Goal: Transaction & Acquisition: Purchase product/service

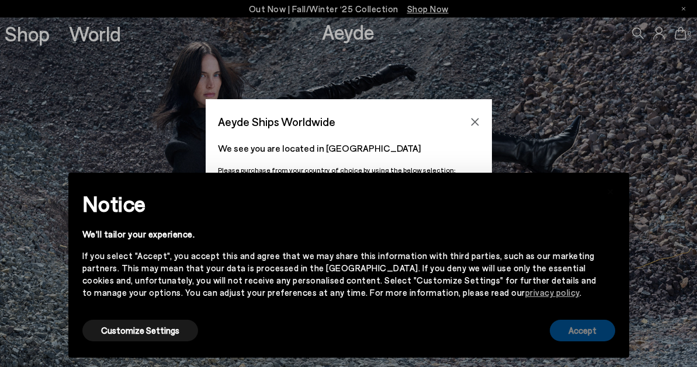
click at [594, 328] on button "Accept" at bounding box center [581, 331] width 65 height 22
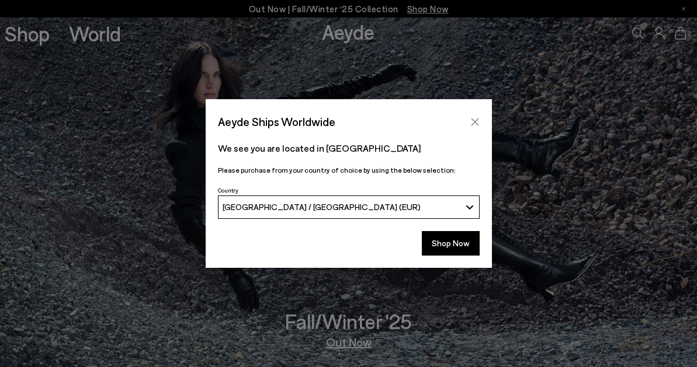
click at [474, 118] on icon "Close" at bounding box center [474, 121] width 9 height 9
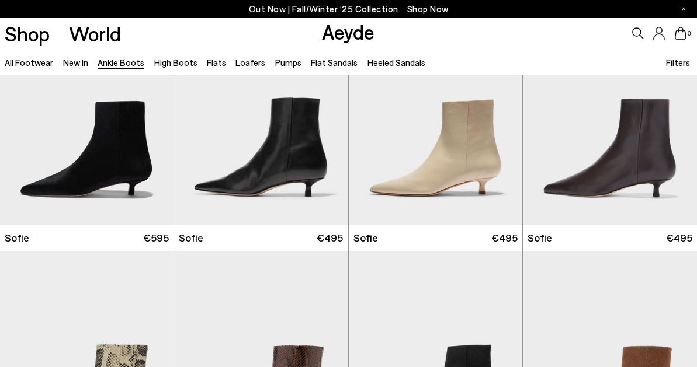
scroll to position [1440, 0]
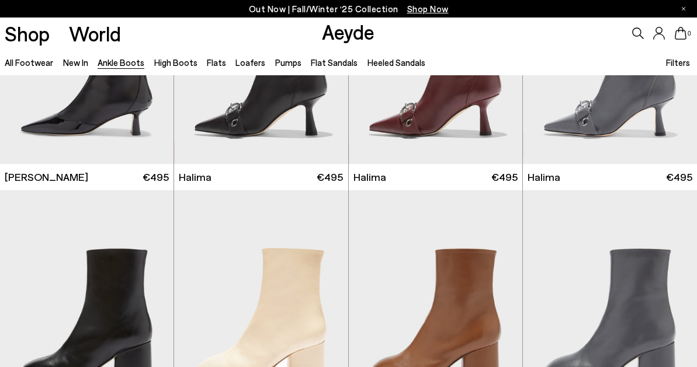
scroll to position [3144, 0]
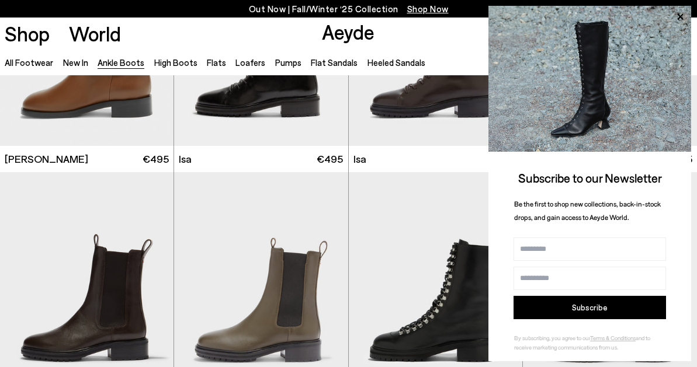
scroll to position [3257, 0]
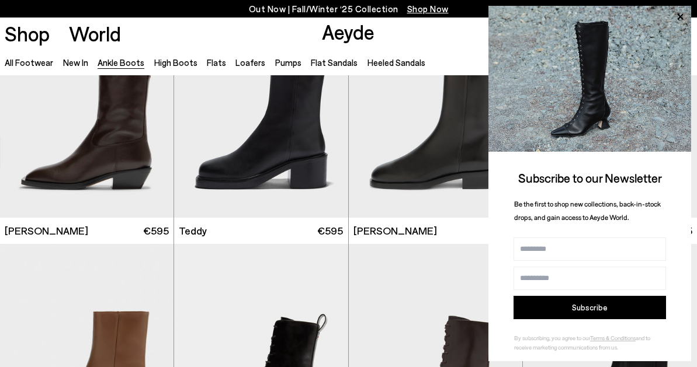
click at [675, 7] on img at bounding box center [589, 79] width 203 height 146
click at [672, 12] on icon at bounding box center [679, 16] width 15 height 15
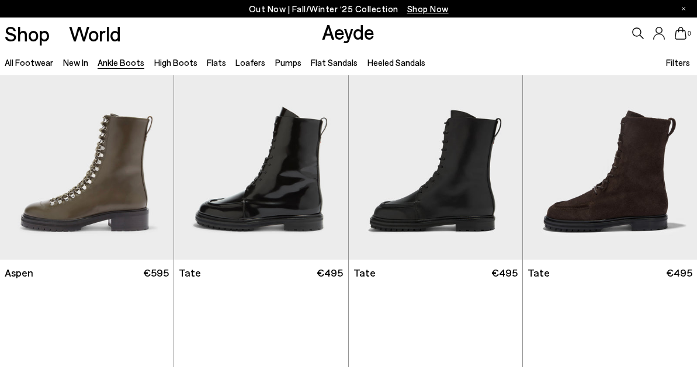
scroll to position [3921, 0]
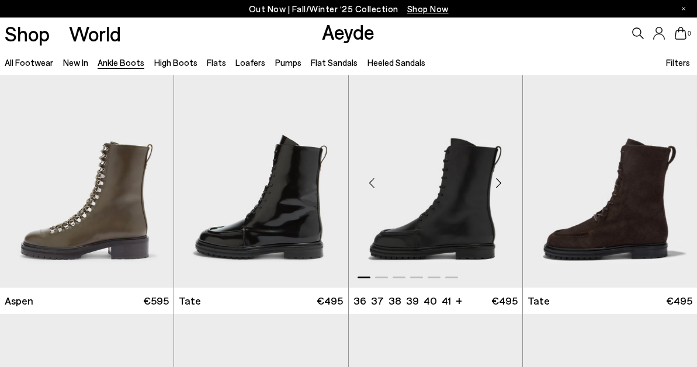
click at [478, 220] on img "1 / 6" at bounding box center [435, 178] width 173 height 218
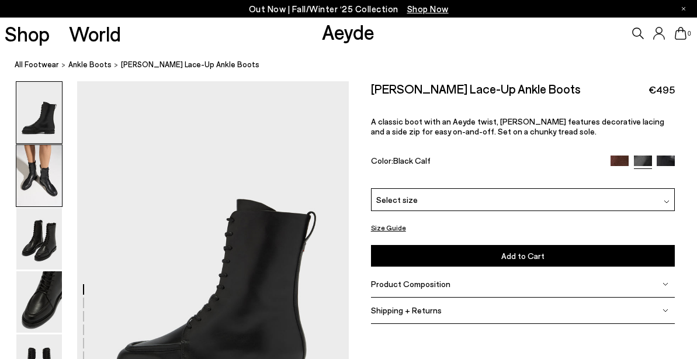
click at [48, 186] on img at bounding box center [39, 175] width 46 height 61
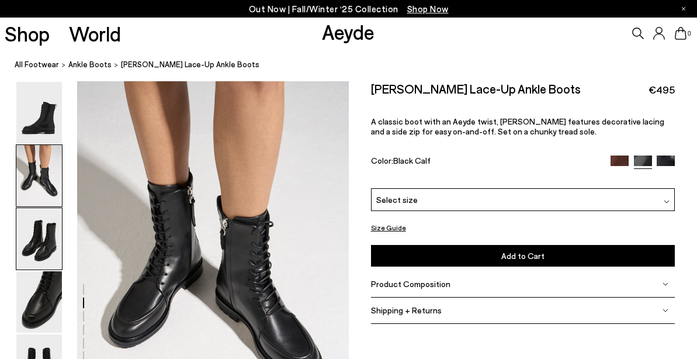
click at [46, 212] on img at bounding box center [39, 238] width 46 height 61
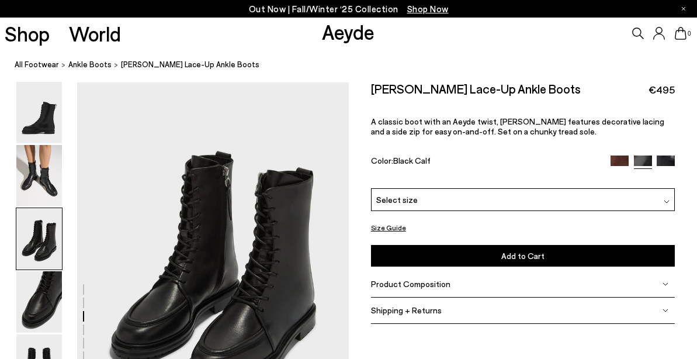
scroll to position [727, 0]
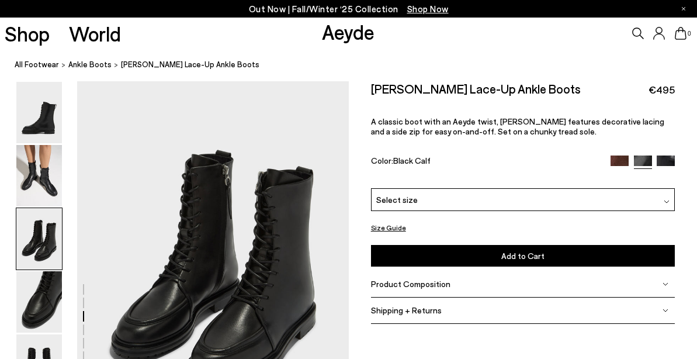
click at [41, 252] on img at bounding box center [39, 238] width 46 height 61
click at [36, 320] on img at bounding box center [39, 301] width 46 height 61
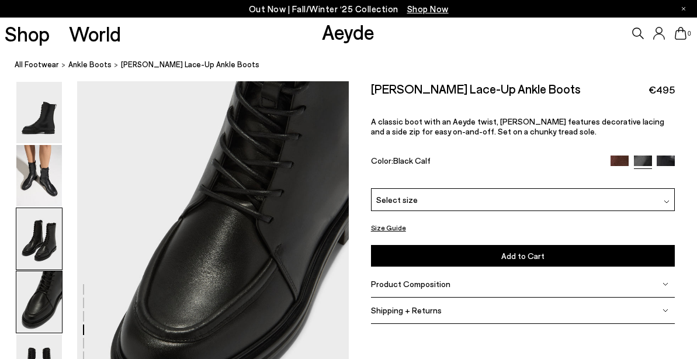
click at [33, 234] on img at bounding box center [39, 238] width 46 height 61
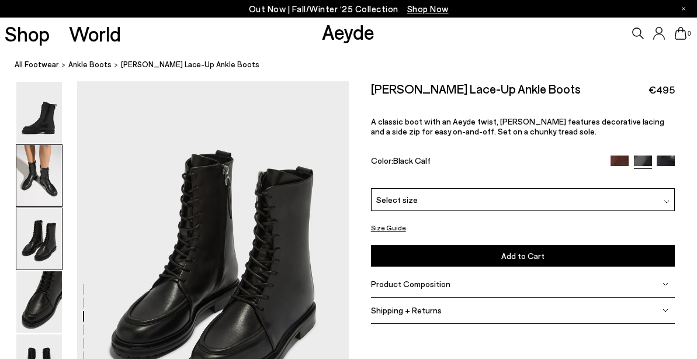
click at [29, 154] on img at bounding box center [39, 175] width 46 height 61
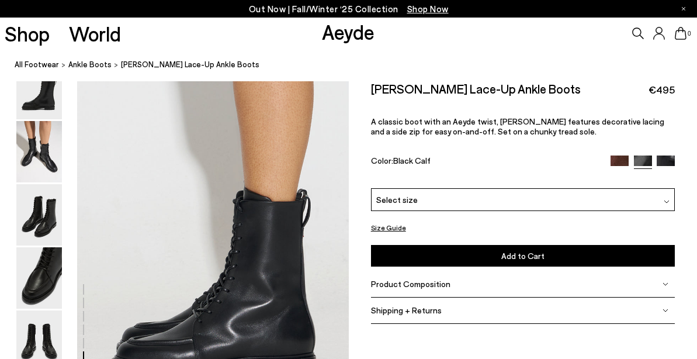
scroll to position [1939, 0]
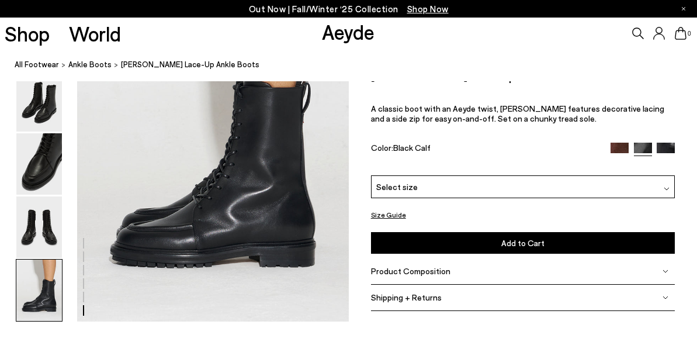
click at [37, 301] on img at bounding box center [39, 289] width 46 height 61
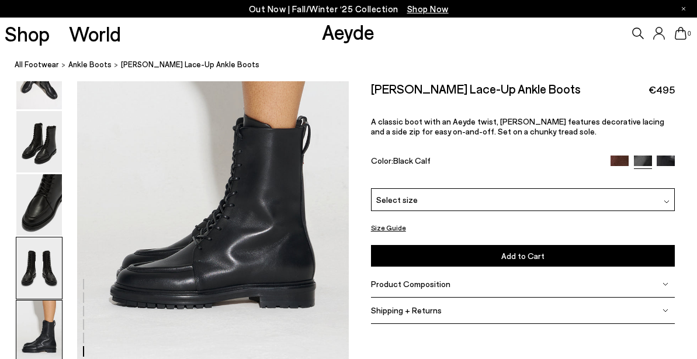
click at [37, 241] on img at bounding box center [39, 267] width 46 height 61
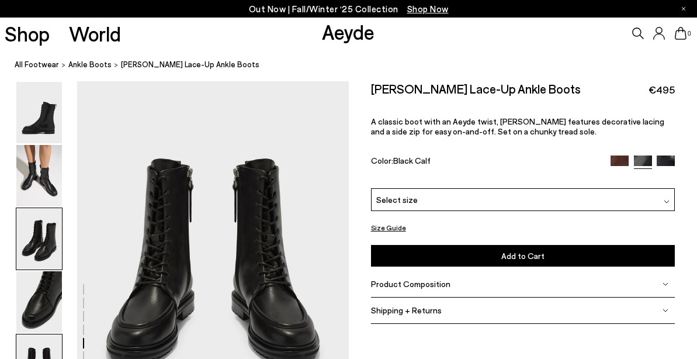
click at [40, 229] on img at bounding box center [39, 238] width 46 height 61
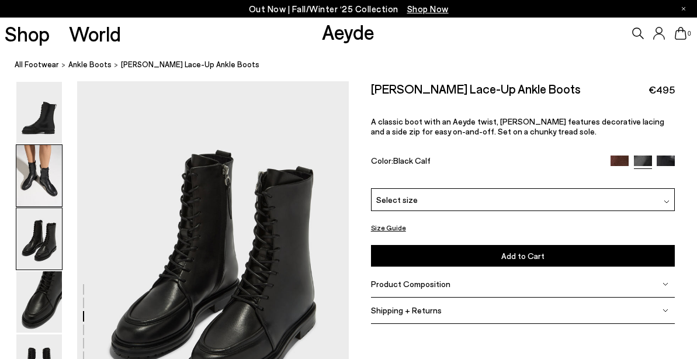
click at [37, 202] on img at bounding box center [39, 175] width 46 height 61
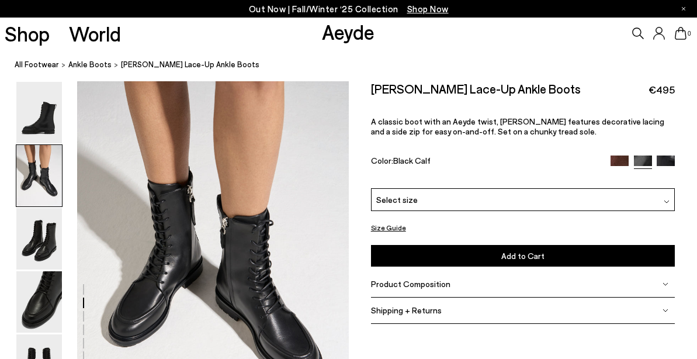
scroll to position [364, 0]
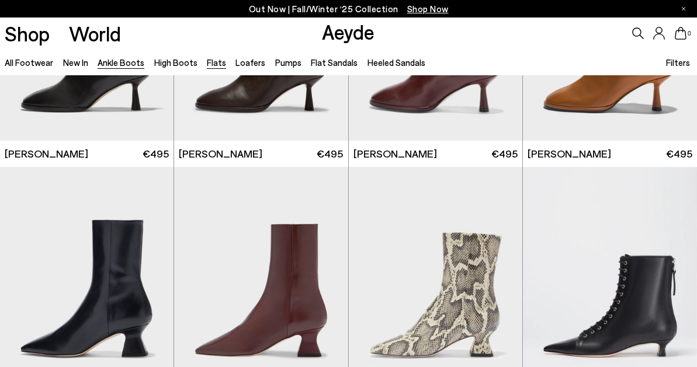
scroll to position [4557, 0]
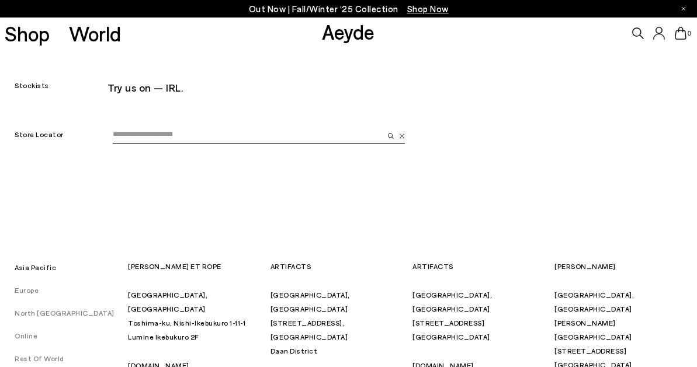
click at [238, 130] on input "email" at bounding box center [248, 135] width 270 height 18
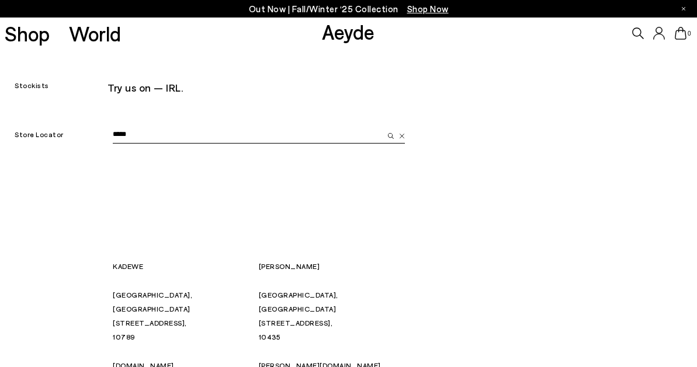
type input "******"
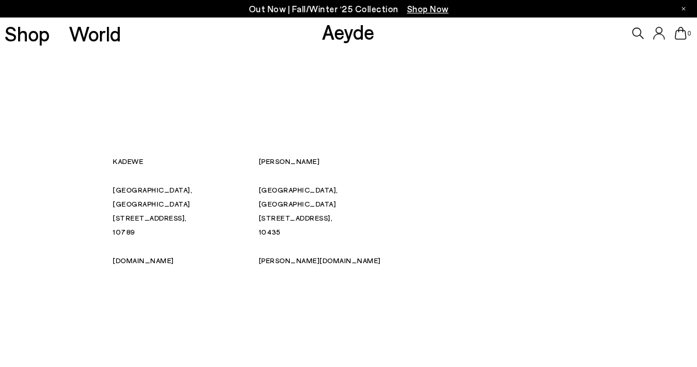
scroll to position [82, 0]
